Goal: Check status: Check status

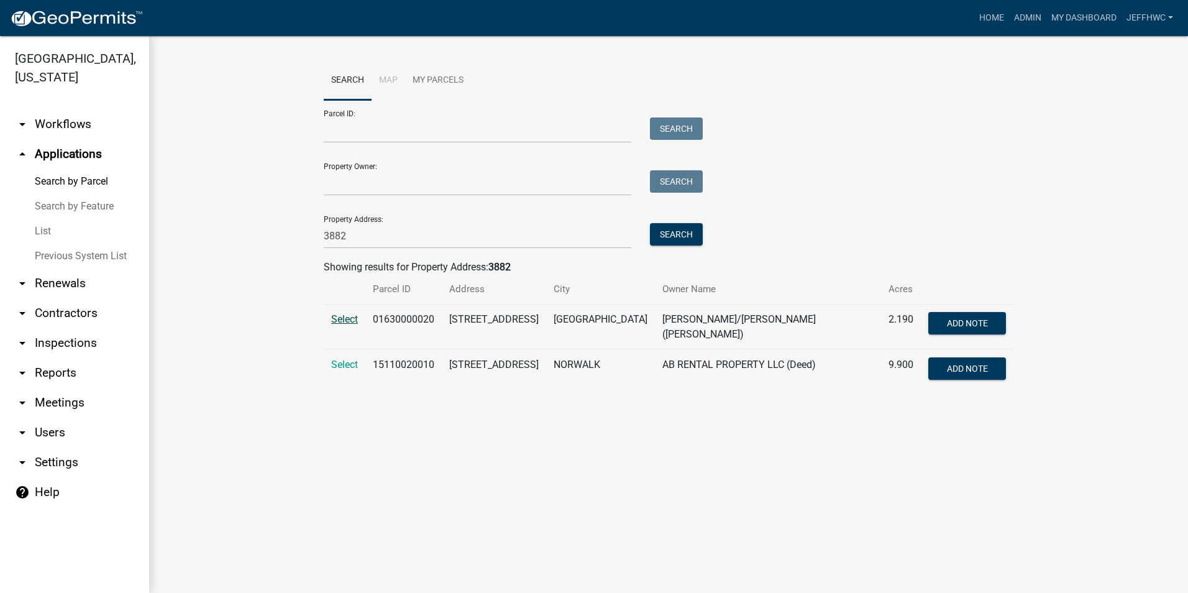
click at [347, 315] on span "Select" at bounding box center [344, 319] width 27 height 12
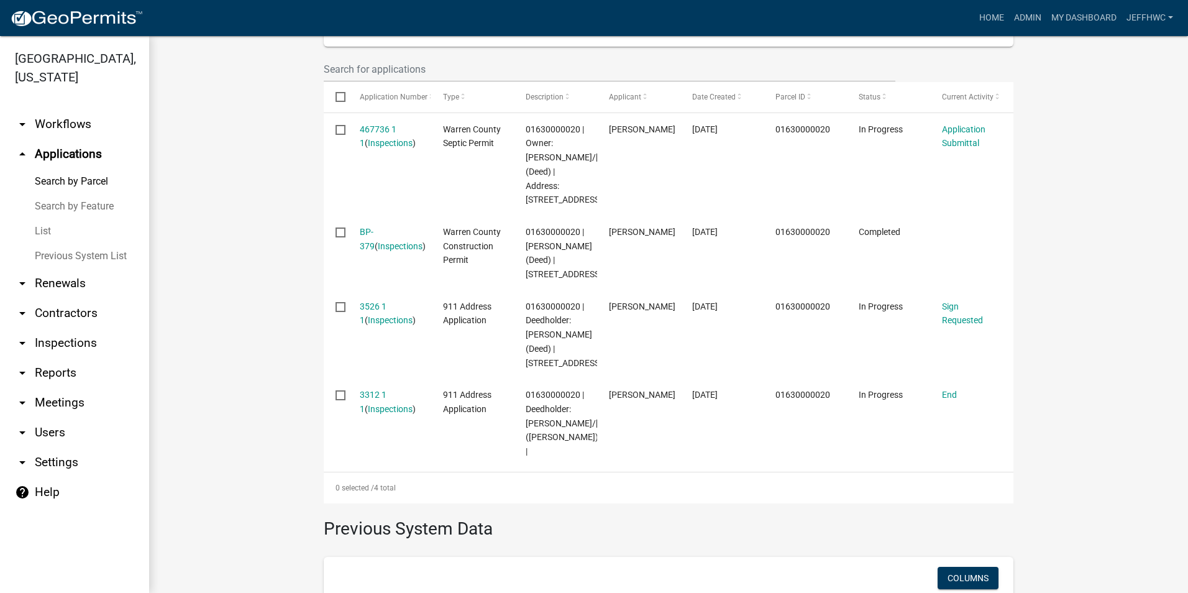
scroll to position [373, 0]
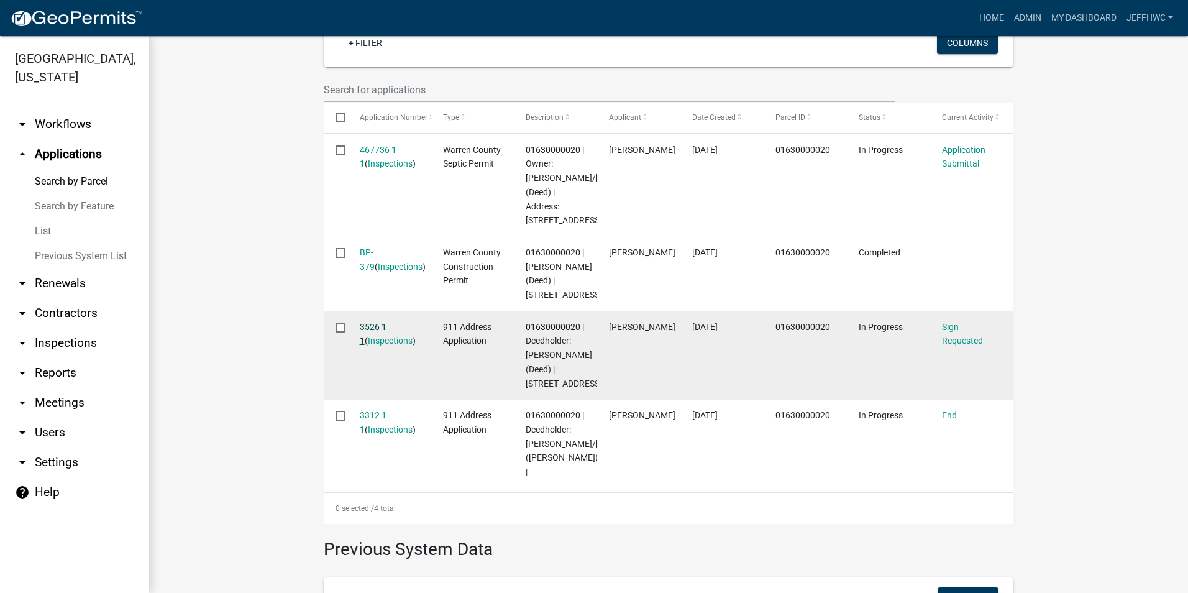
click at [360, 337] on link "3526 1 1" at bounding box center [373, 334] width 27 height 24
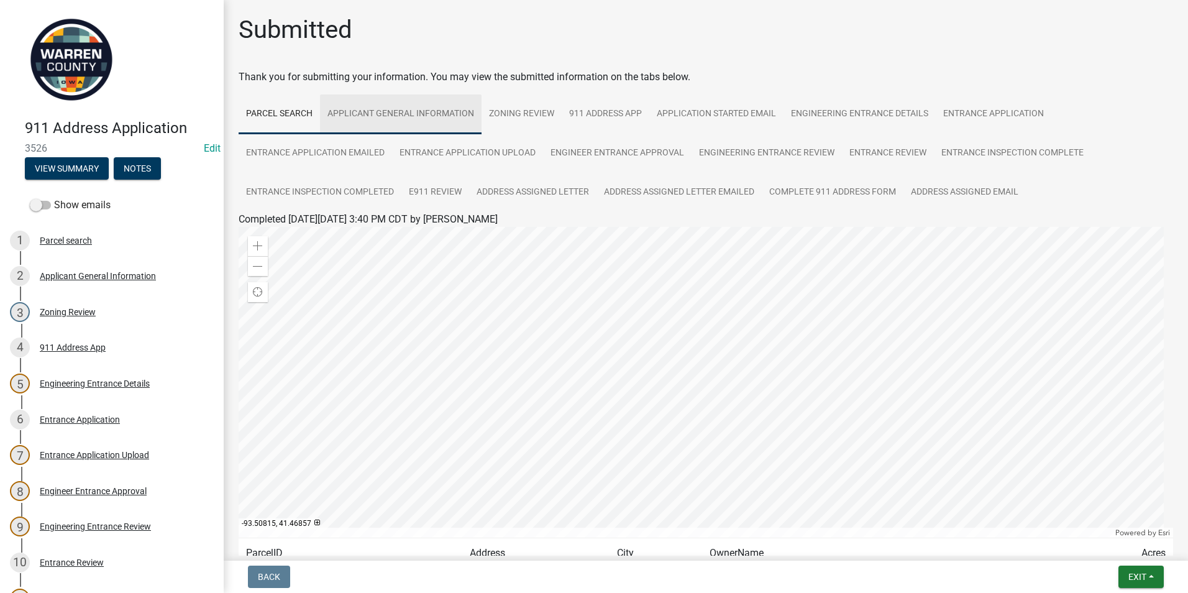
click at [410, 107] on link "Applicant General Information" at bounding box center [401, 114] width 162 height 40
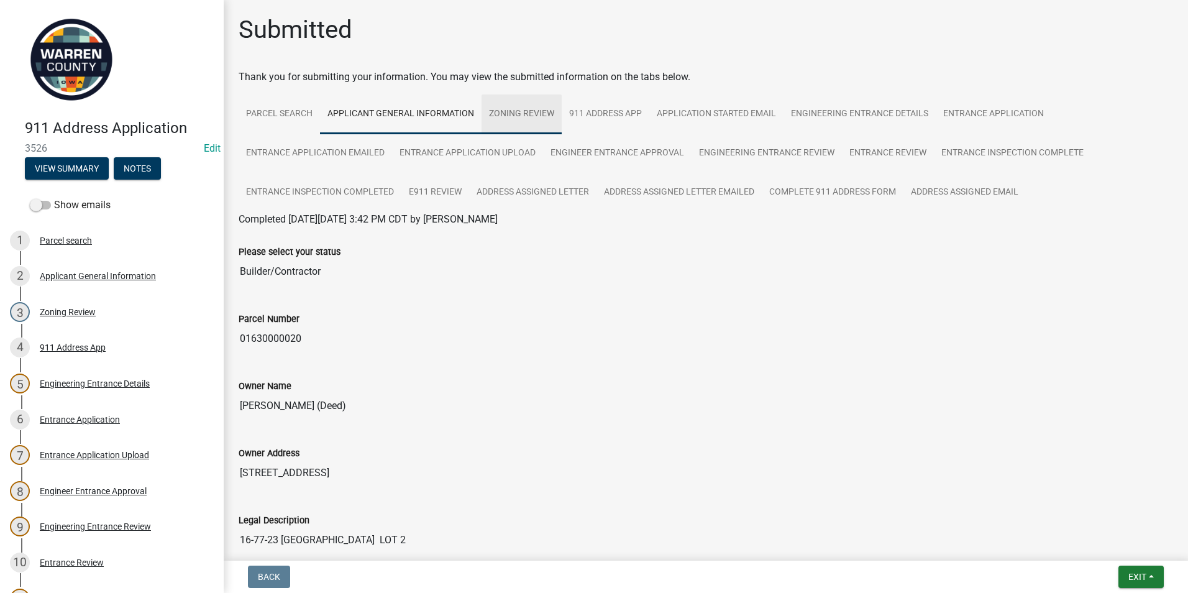
click at [540, 108] on link "Zoning Review" at bounding box center [522, 114] width 80 height 40
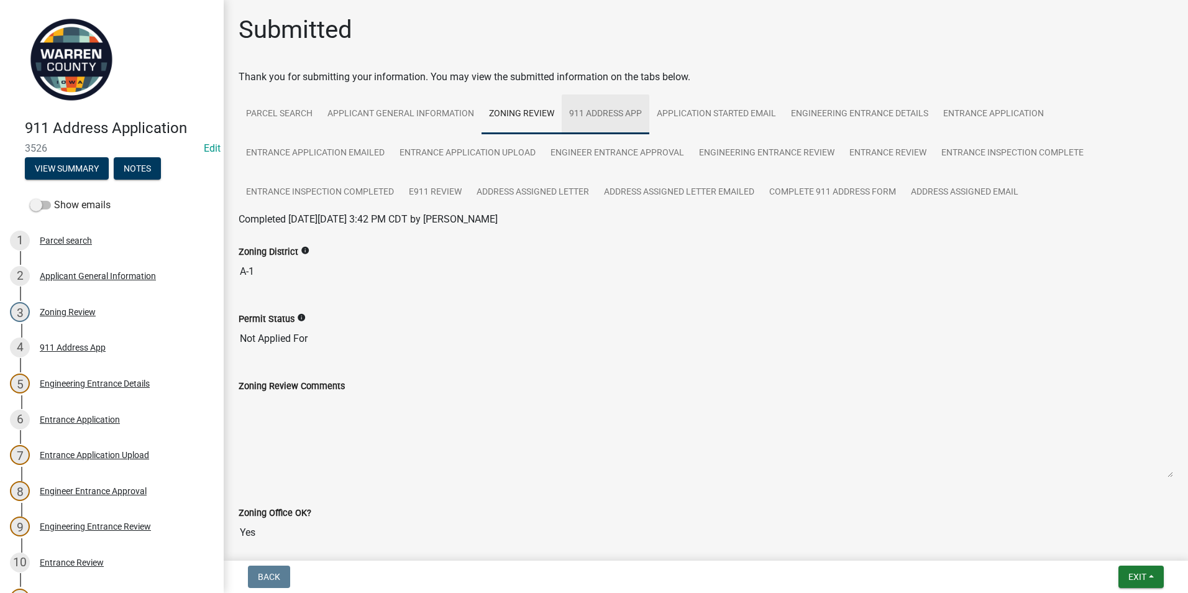
click at [600, 110] on link "911 Address App" at bounding box center [606, 114] width 88 height 40
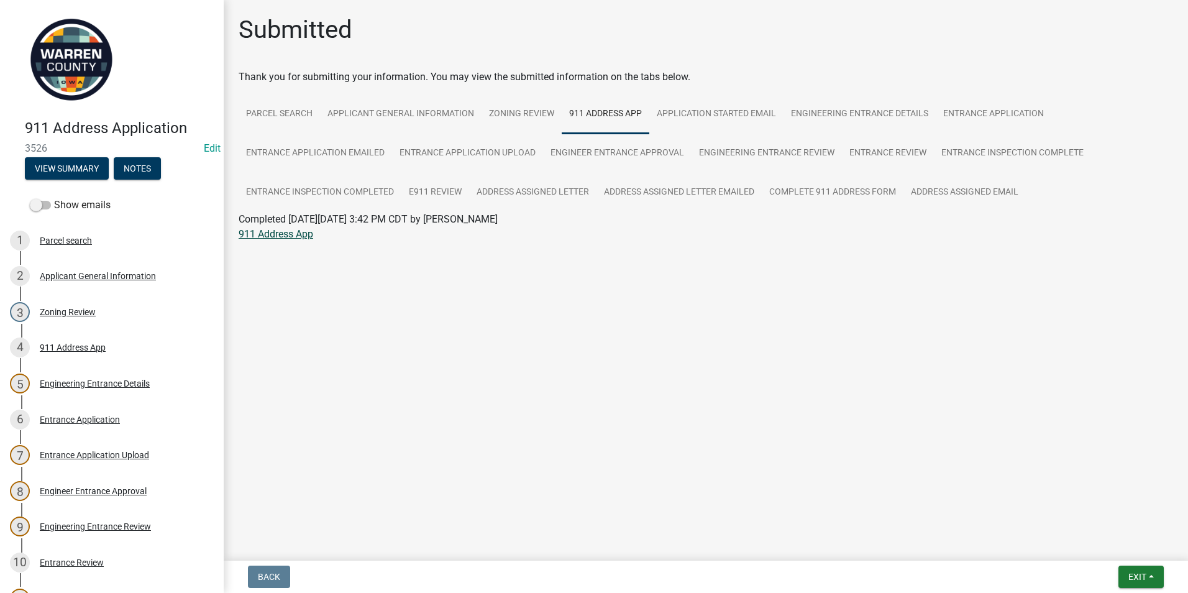
click at [273, 237] on link "911 Address App" at bounding box center [276, 234] width 75 height 12
click at [518, 189] on link "Address Assigned Letter" at bounding box center [532, 193] width 127 height 40
click at [314, 234] on link "Address Assigned Letter" at bounding box center [292, 234] width 106 height 12
